Goal: Information Seeking & Learning: Check status

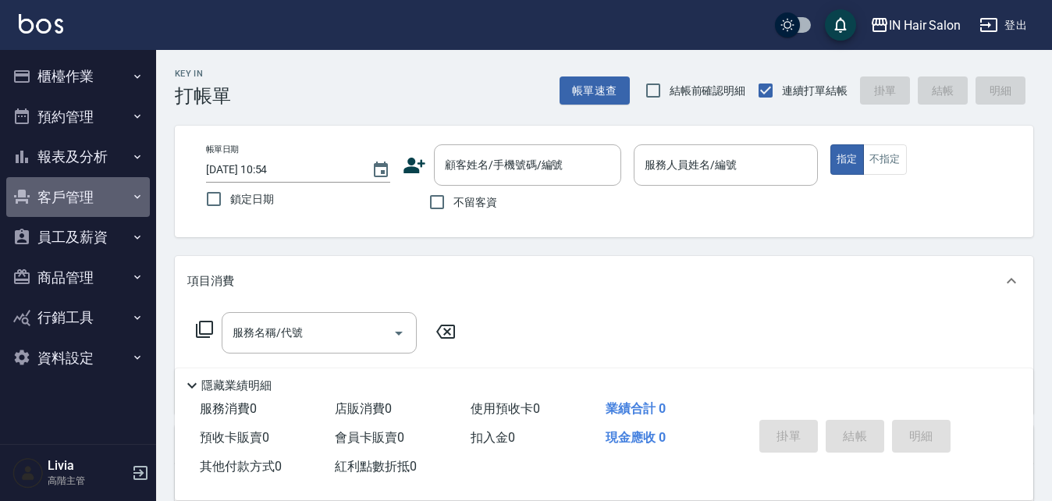
click at [121, 194] on button "客戶管理" at bounding box center [78, 197] width 144 height 41
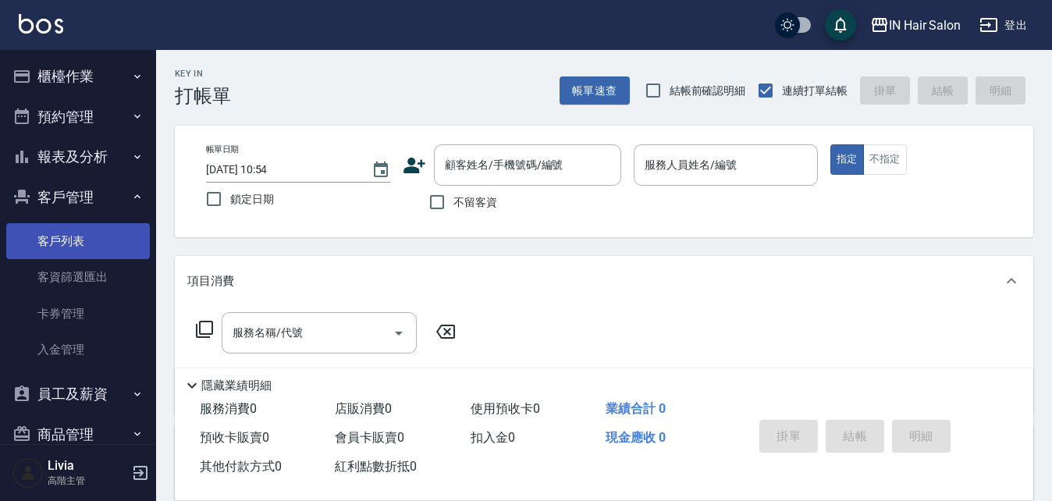
click at [92, 226] on link "客戶列表" at bounding box center [78, 241] width 144 height 36
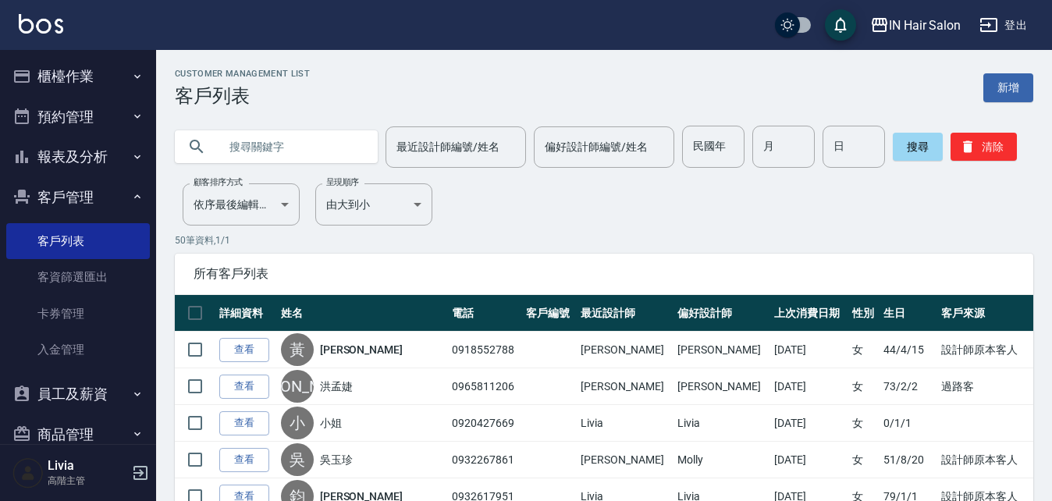
click at [250, 137] on input "text" at bounding box center [292, 147] width 147 height 42
type input "鞏"
click at [907, 149] on button "搜尋" at bounding box center [918, 147] width 50 height 28
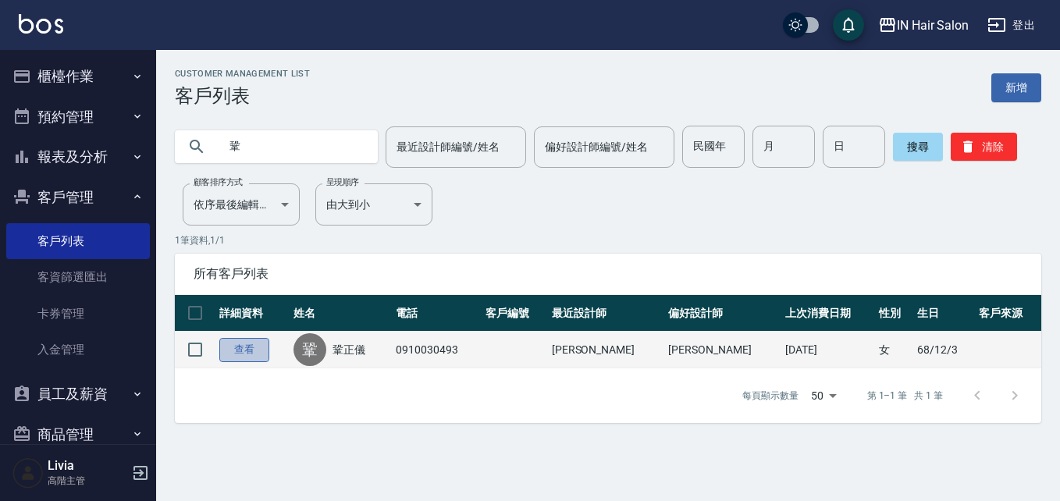
click at [242, 343] on link "查看" at bounding box center [244, 350] width 50 height 24
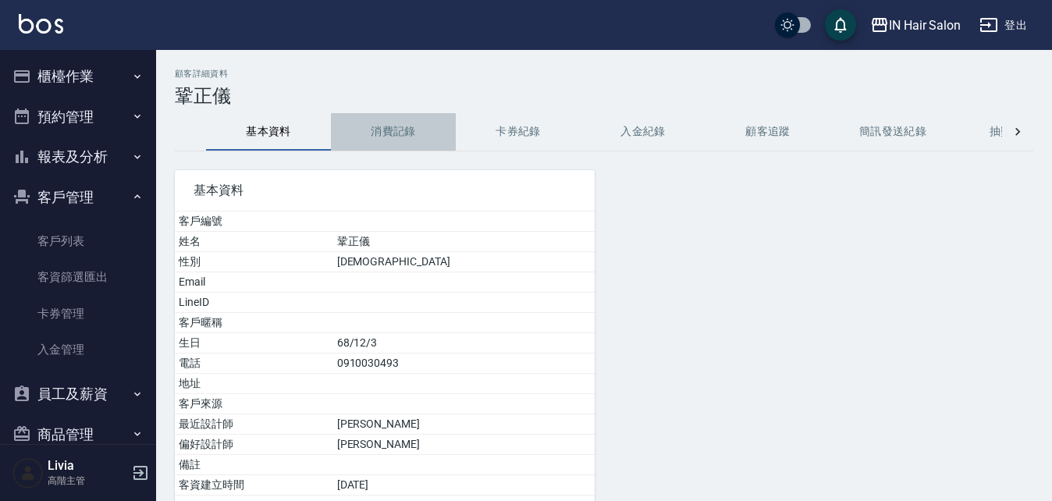
click at [401, 133] on button "消費記錄" at bounding box center [393, 131] width 125 height 37
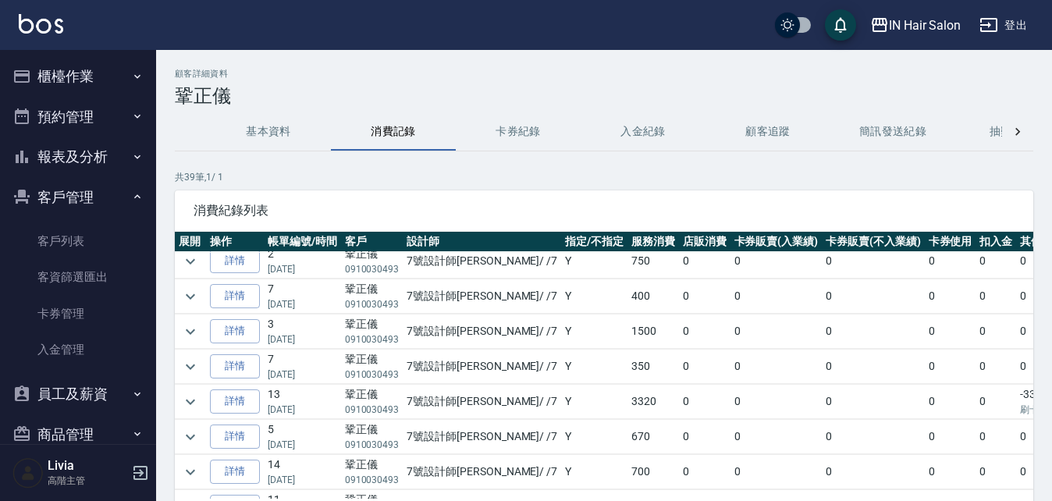
scroll to position [156, 0]
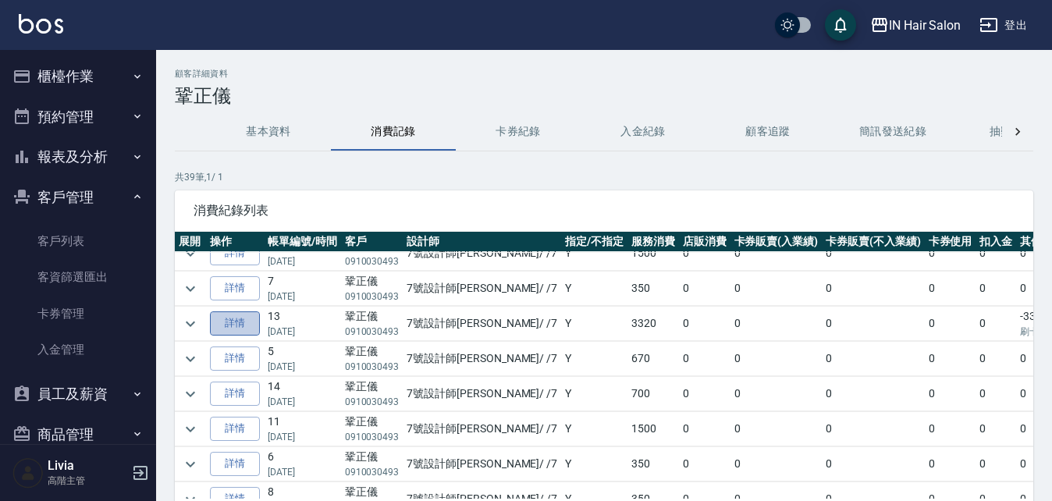
click at [245, 319] on link "詳情" at bounding box center [235, 323] width 50 height 24
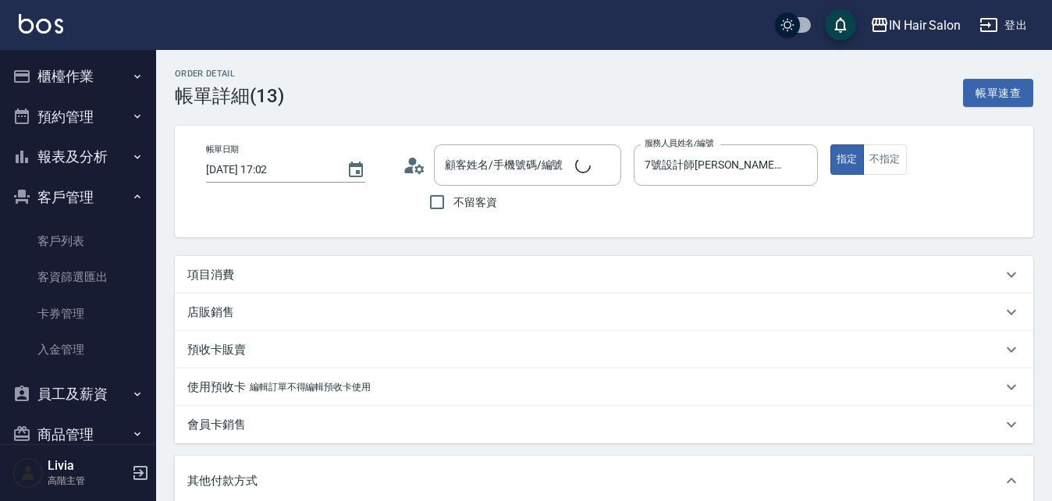
type input "[DATE] 17:02"
type input "7號設計師[PERSON_NAME]-7"
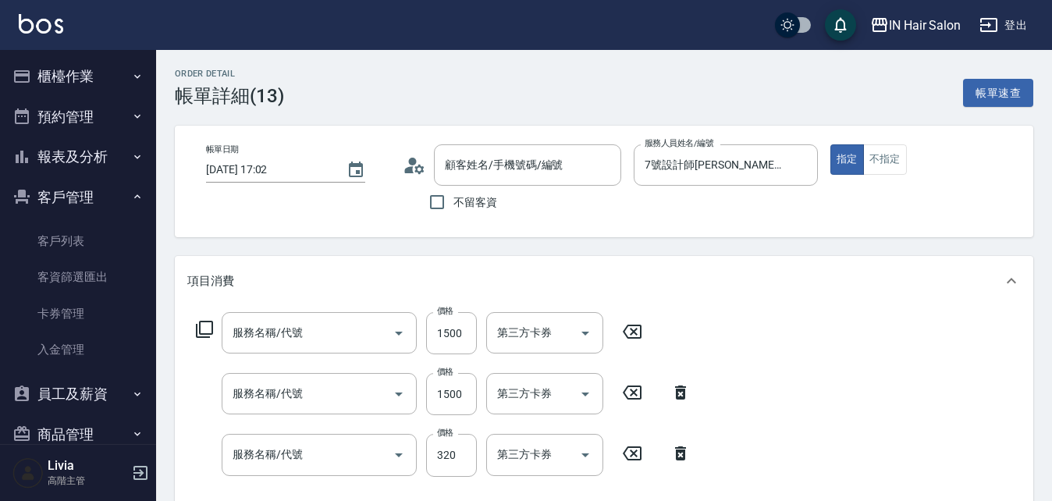
type input "鞏正儀/0910030493/"
type input "染(1000~2000)(402)"
type input "護髮(501)"
type input "成人剪髮(201)"
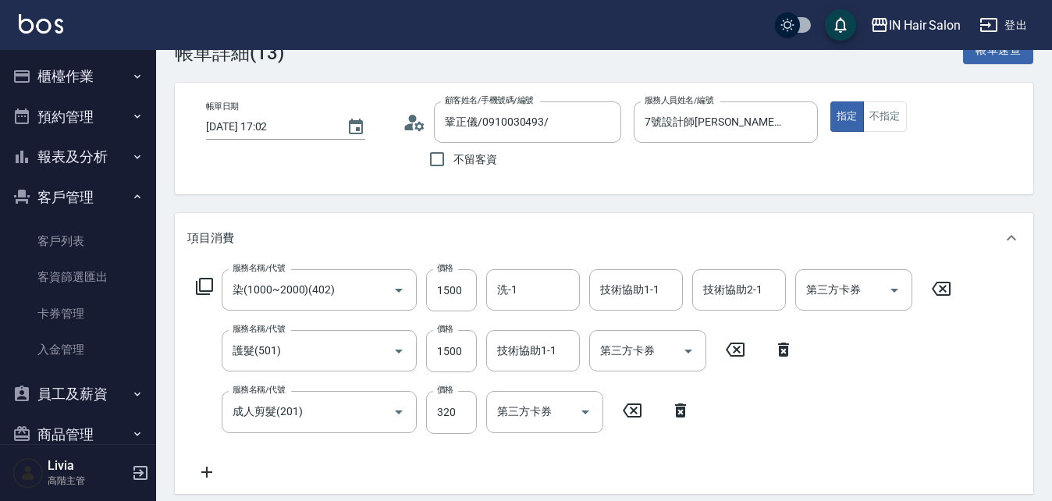
scroll to position [78, 0]
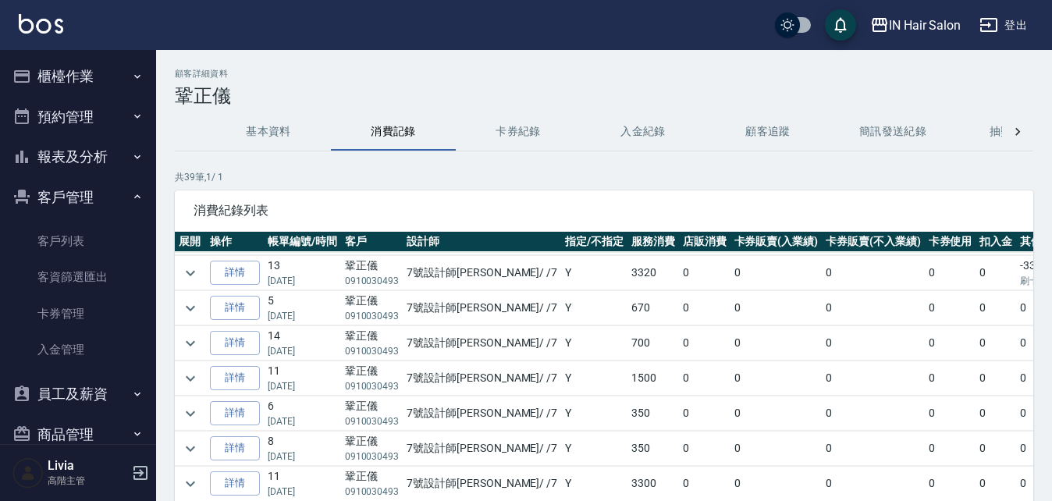
scroll to position [234, 0]
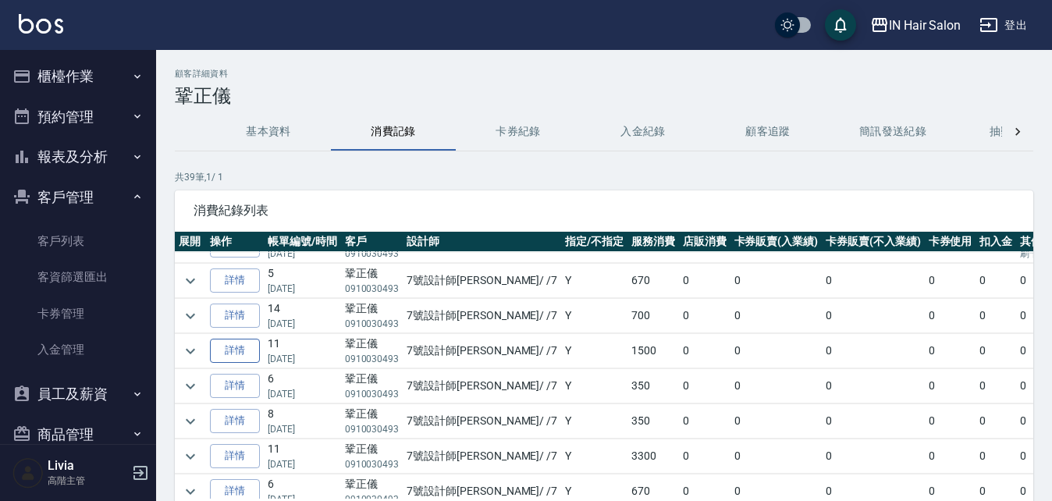
click at [235, 346] on link "詳情" at bounding box center [235, 351] width 50 height 24
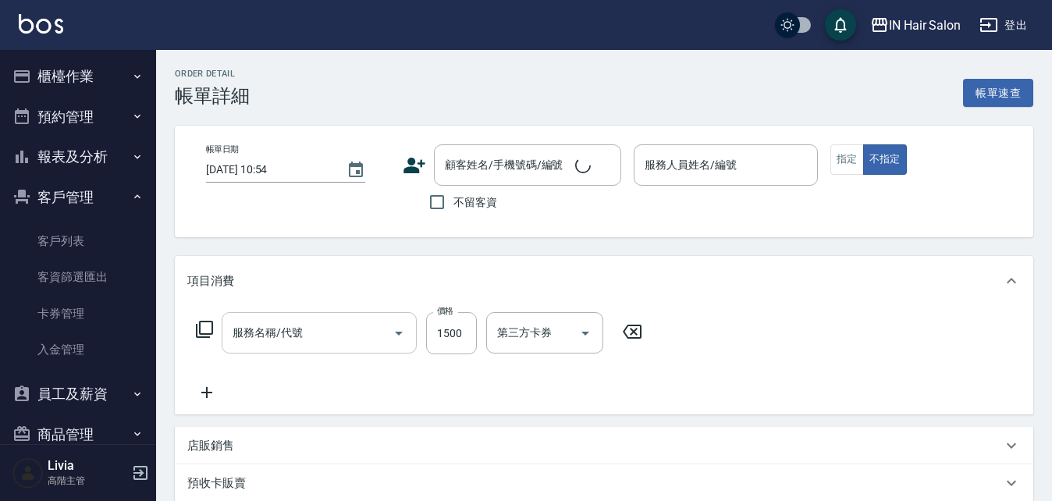
type input "[DATE] 16:23"
type input "7號設計師[PERSON_NAME]-7"
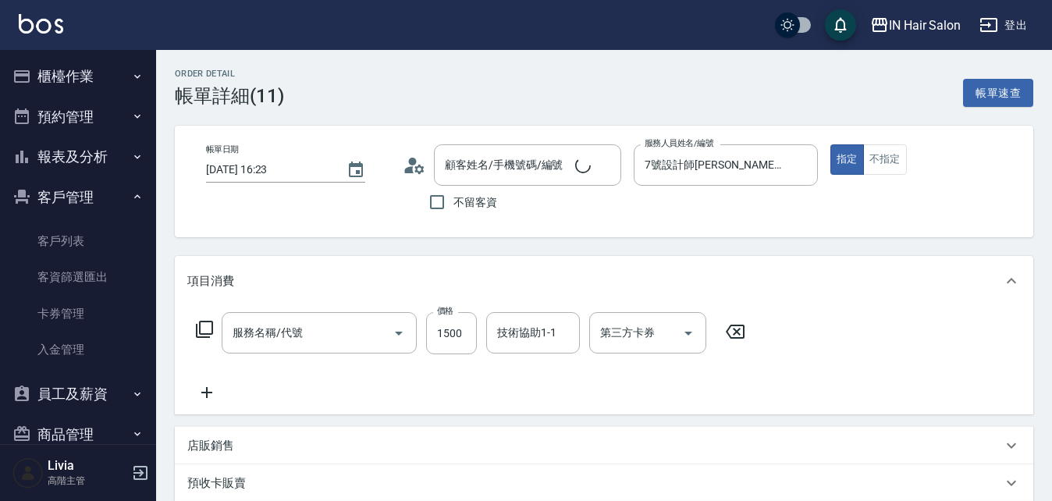
type input "護髮(501)"
type input "鞏正儀/0910030493/"
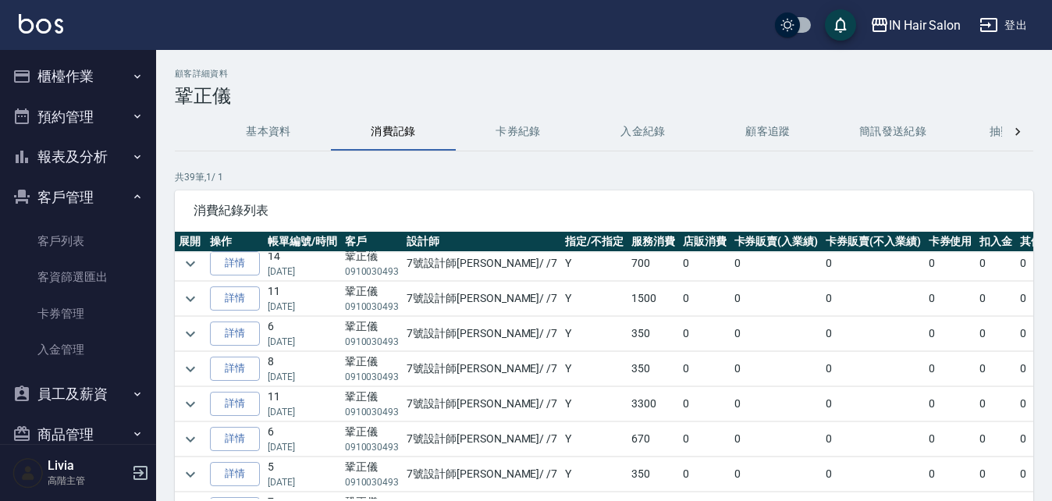
scroll to position [312, 0]
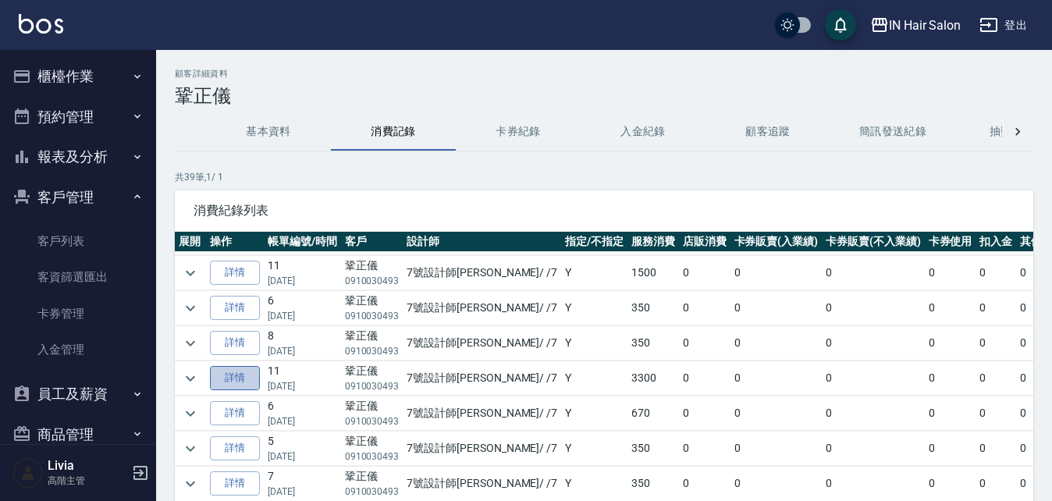
click at [240, 377] on link "詳情" at bounding box center [235, 378] width 50 height 24
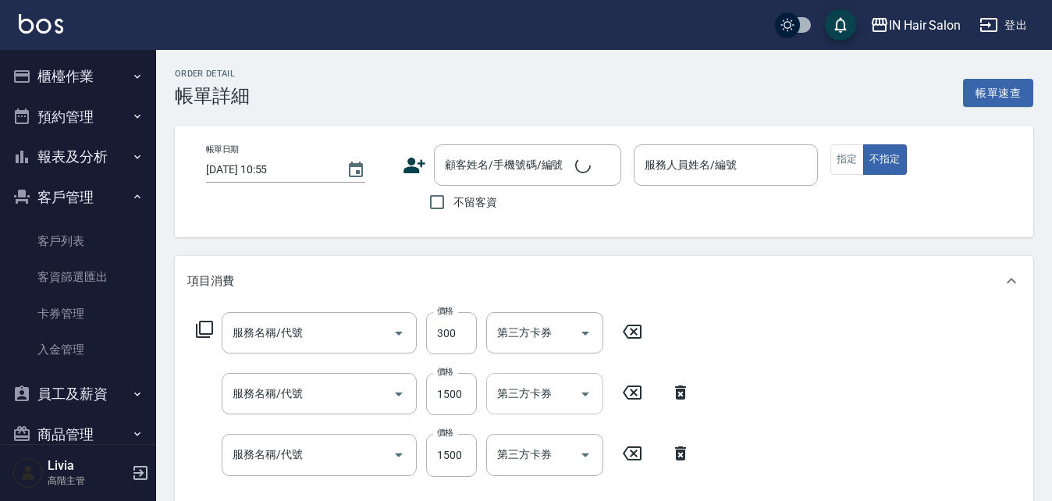
type input "[DATE] 15:50"
type input "7號設計師[PERSON_NAME]-7"
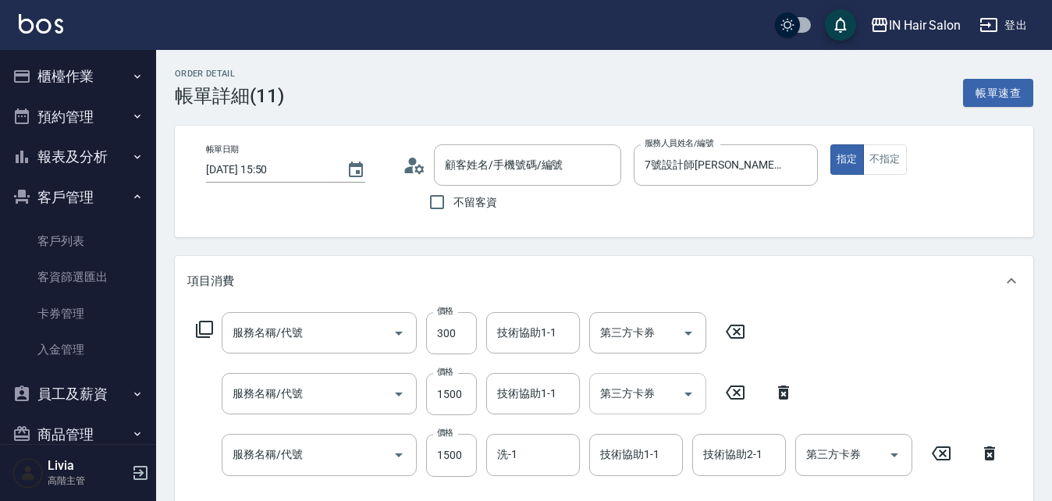
type input "頭皮(601)"
type input "護髮(501)"
type input "染(1000~2000)(402)"
type input "鞏正儀/0910030493/"
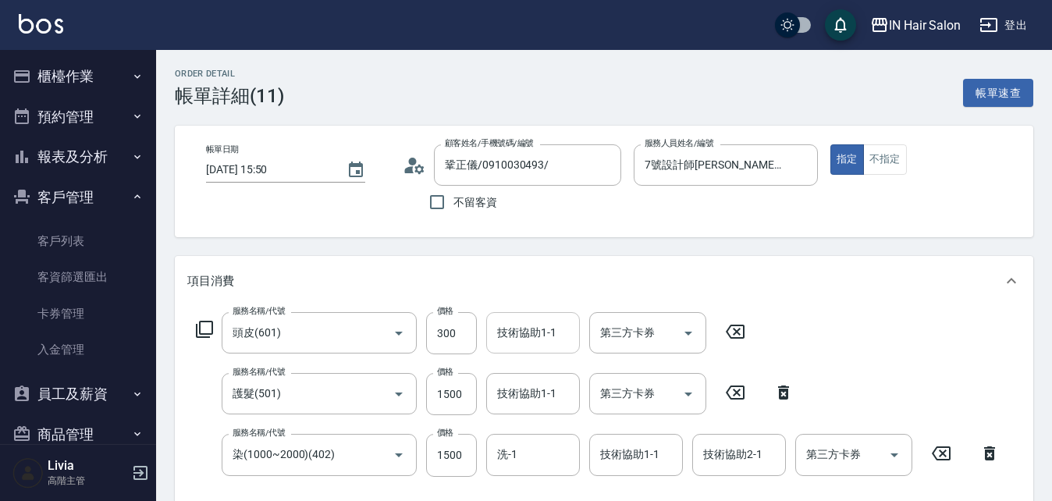
scroll to position [78, 0]
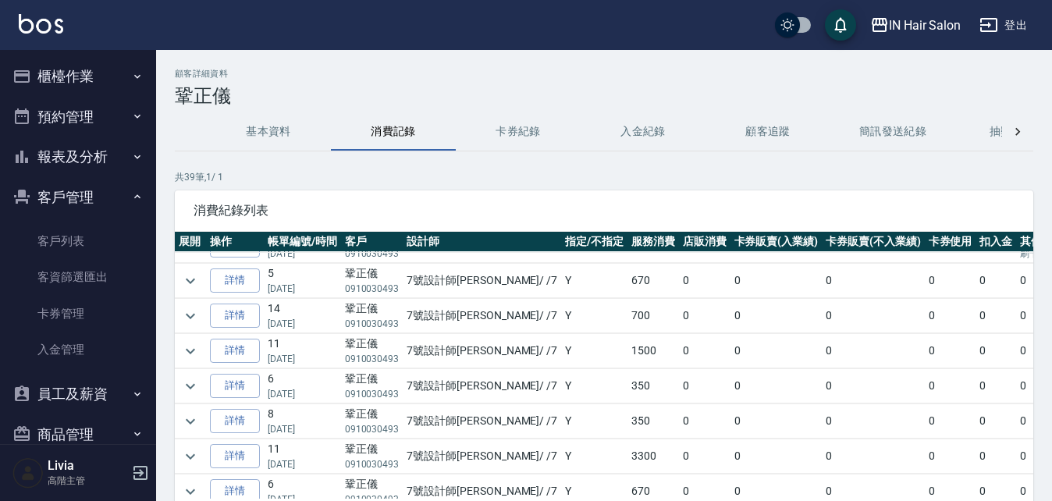
scroll to position [312, 0]
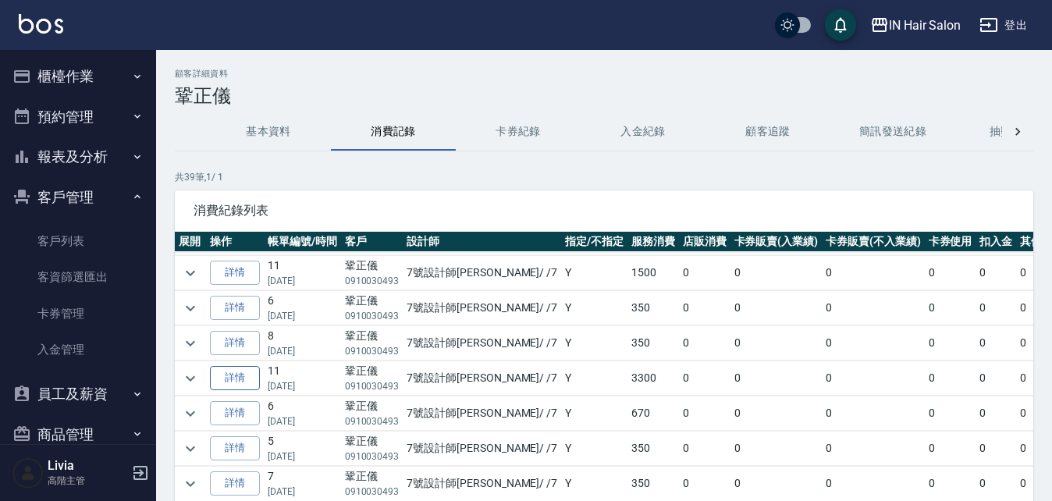
click at [251, 369] on link "詳情" at bounding box center [235, 378] width 50 height 24
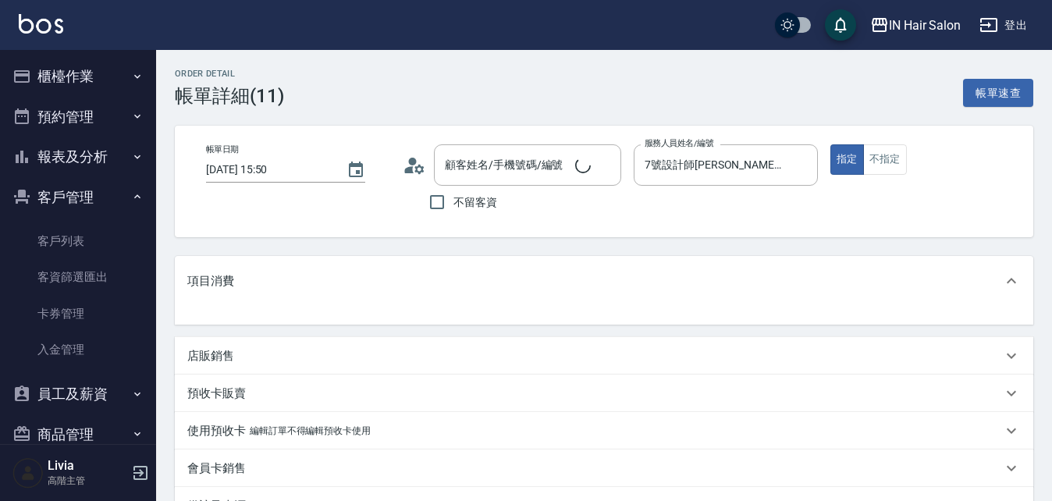
type input "鞏正儀/0910030493/"
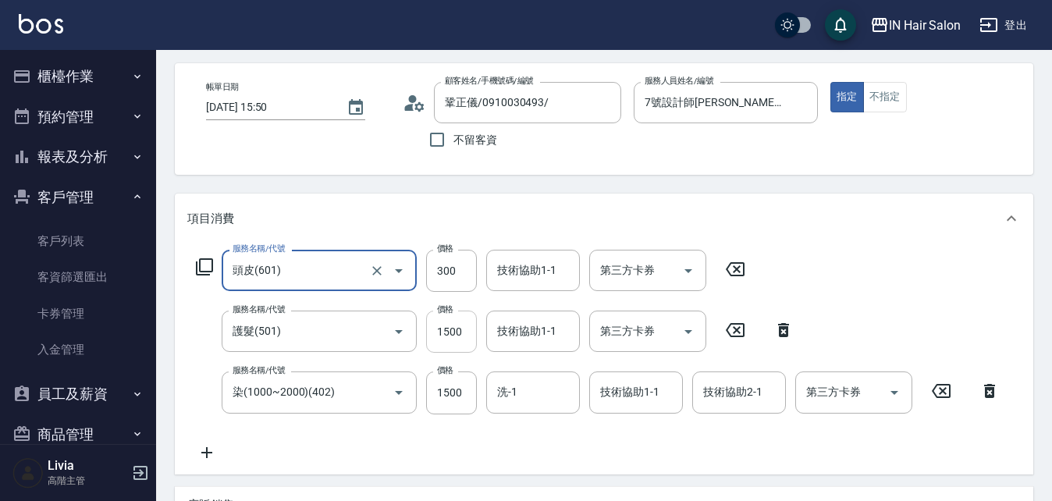
scroll to position [156, 0]
